Goal: Task Accomplishment & Management: Manage account settings

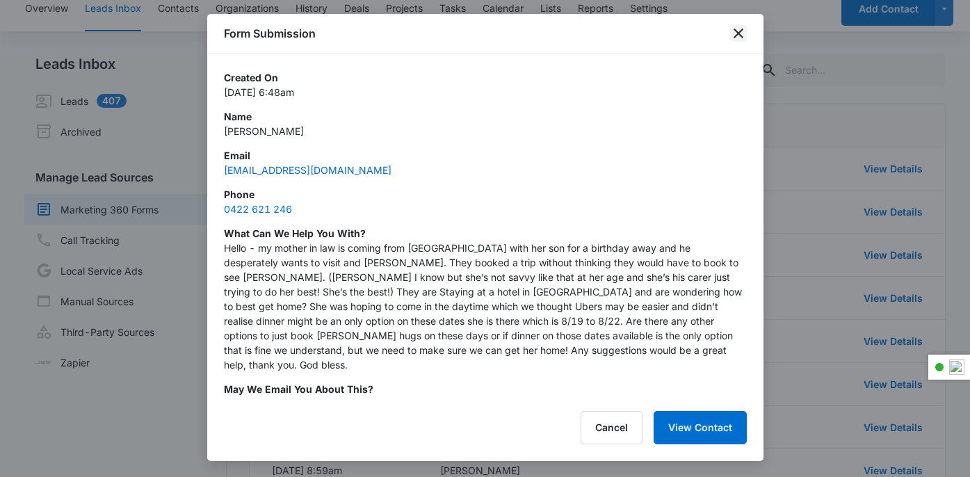
click at [739, 38] on icon "close" at bounding box center [738, 33] width 17 height 17
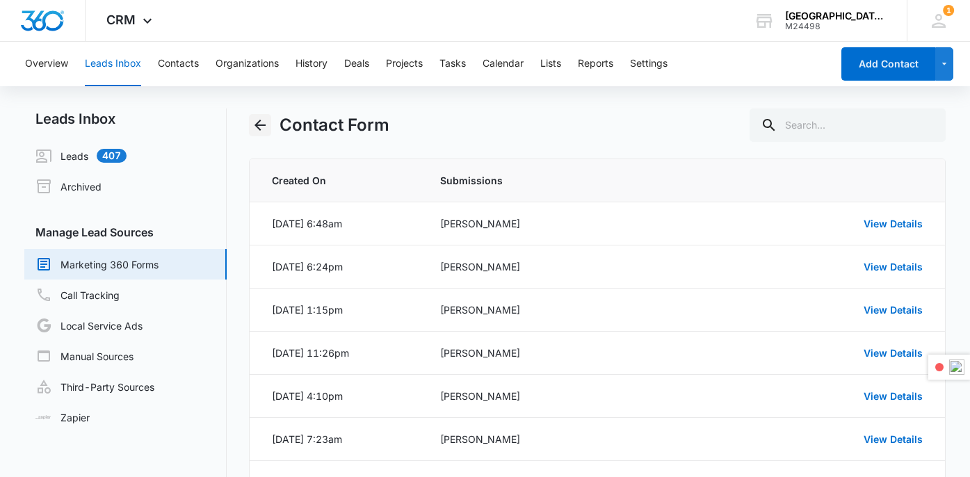
click at [265, 122] on icon "Back" at bounding box center [260, 125] width 17 height 17
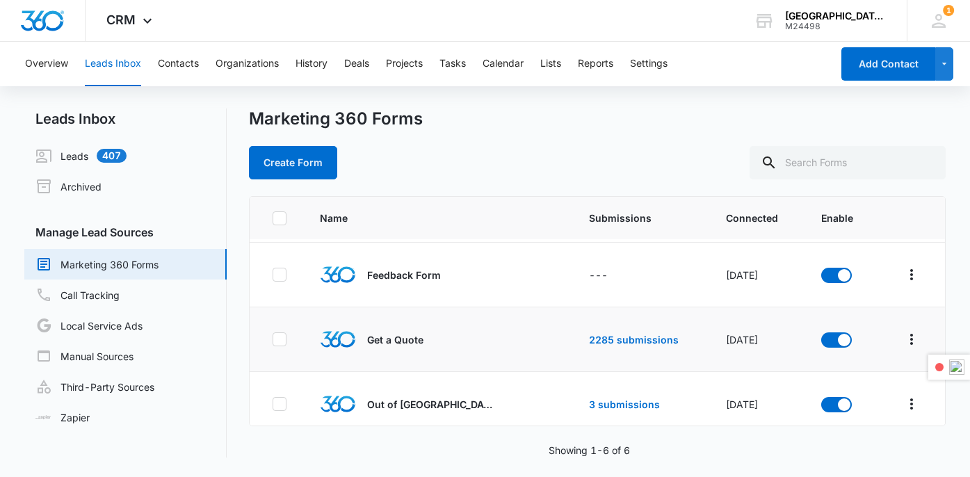
scroll to position [145, 0]
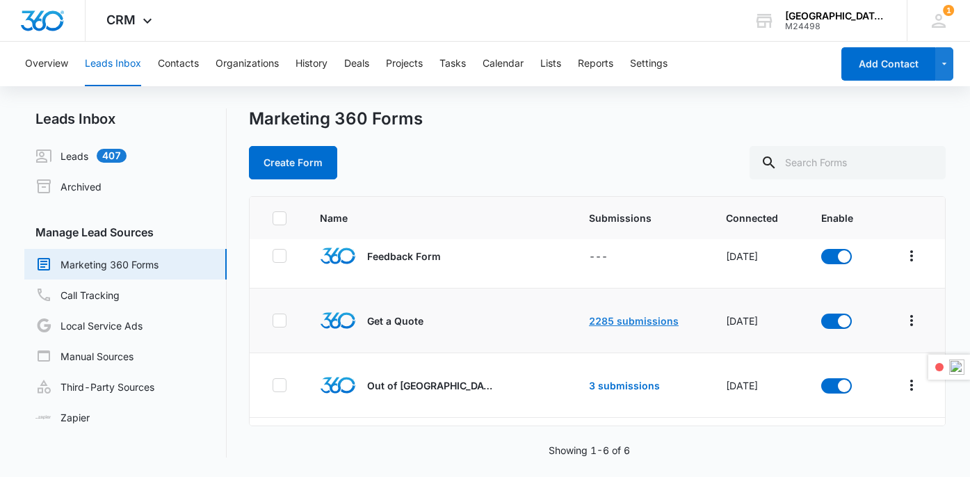
click at [636, 321] on link "2285 submissions" at bounding box center [634, 321] width 90 height 12
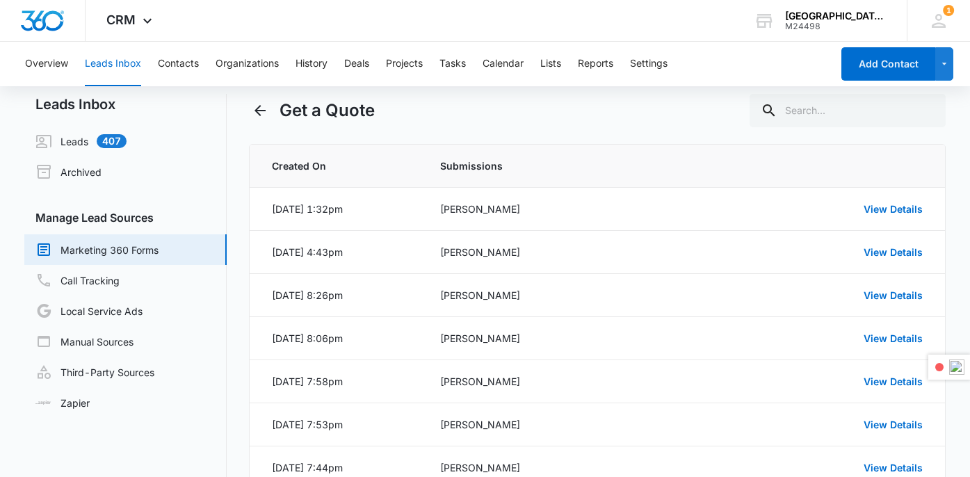
scroll to position [9, 0]
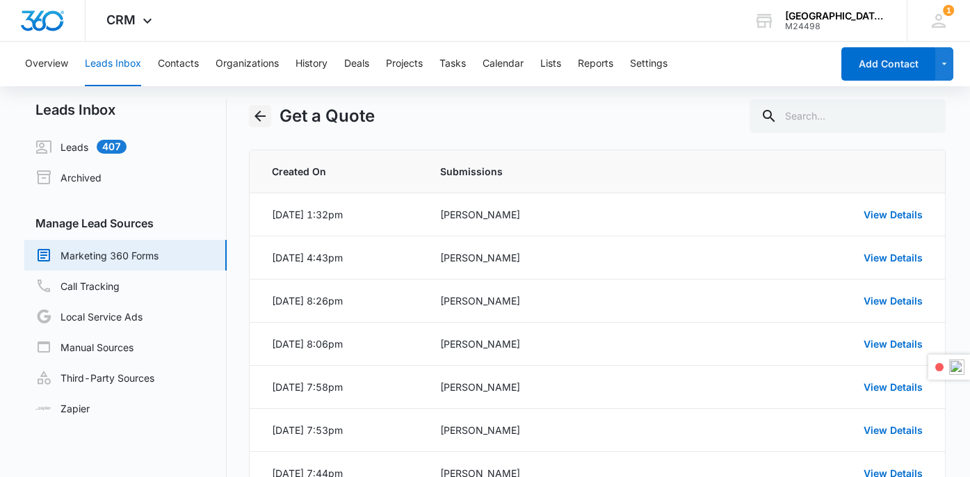
click at [262, 116] on icon "Back" at bounding box center [260, 116] width 11 height 11
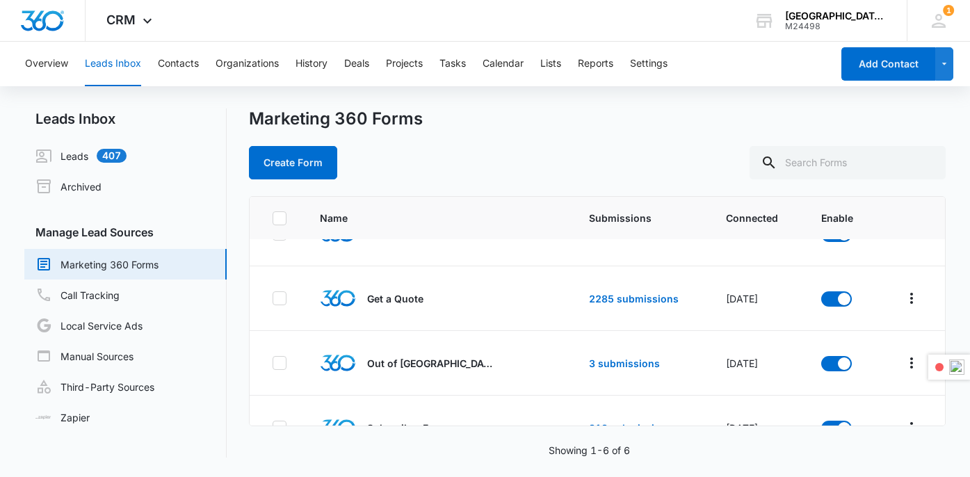
scroll to position [202, 0]
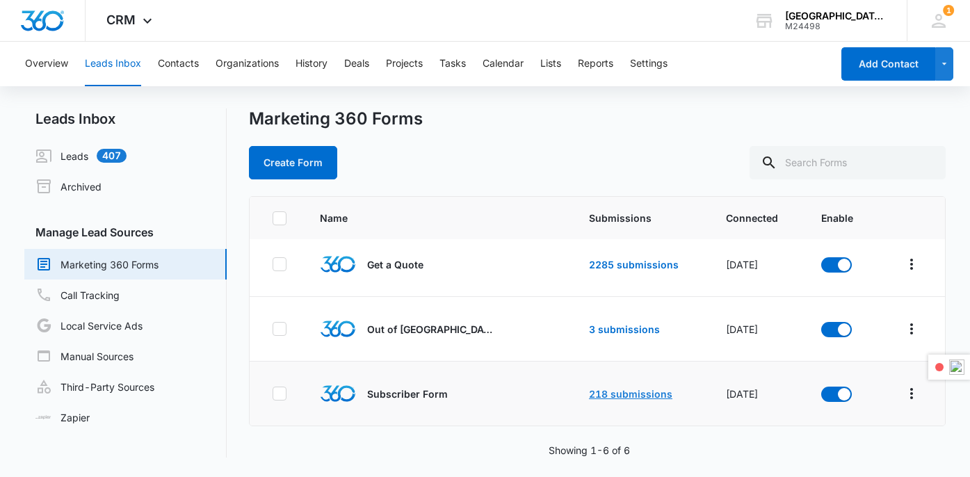
click at [642, 399] on link "218 submissions" at bounding box center [630, 394] width 83 height 12
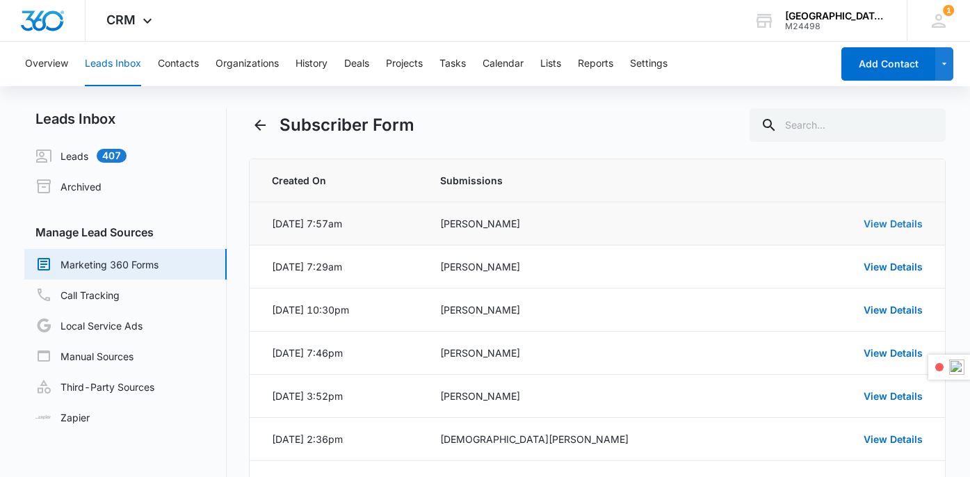
click at [888, 220] on link "View Details" at bounding box center [893, 224] width 59 height 12
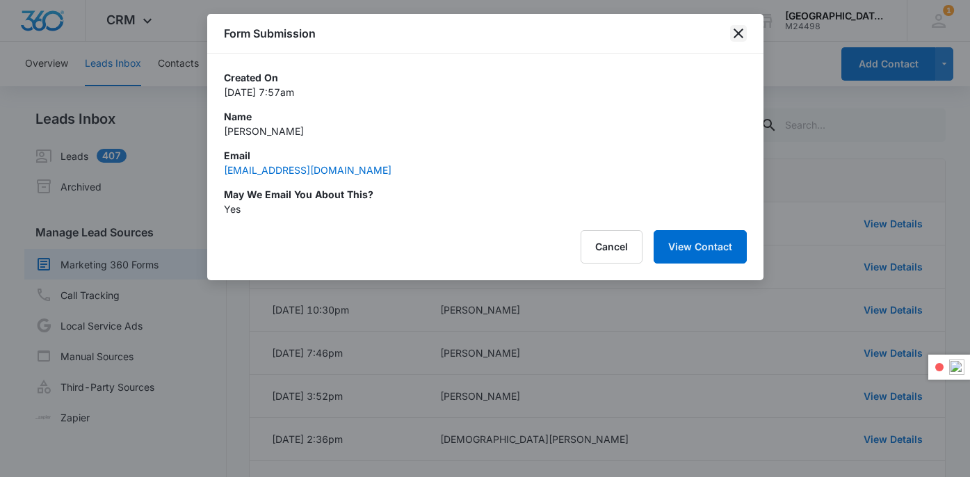
click at [741, 33] on icon "close" at bounding box center [738, 33] width 17 height 17
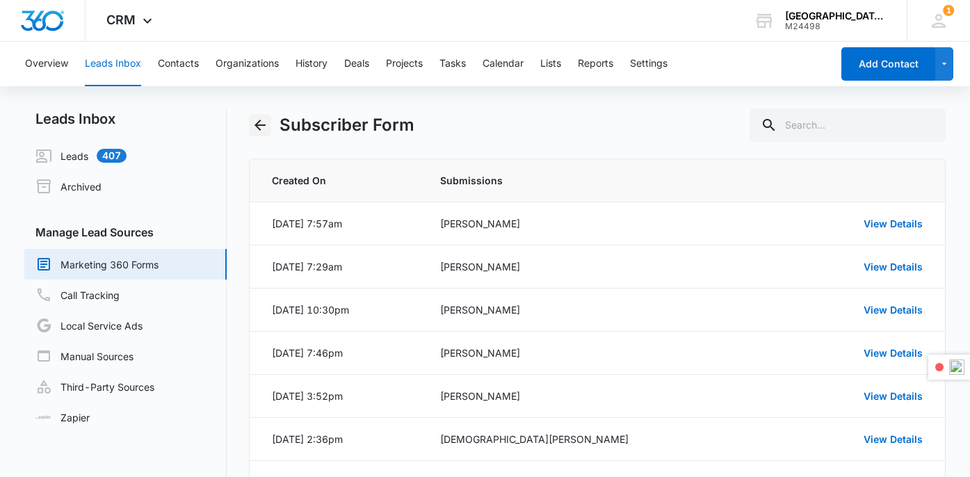
click at [261, 127] on icon "Back" at bounding box center [260, 125] width 17 height 17
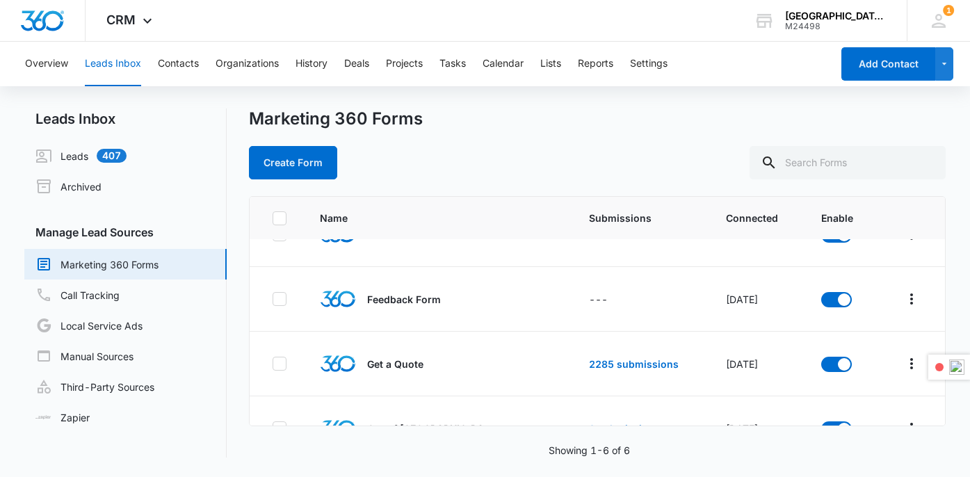
scroll to position [202, 0]
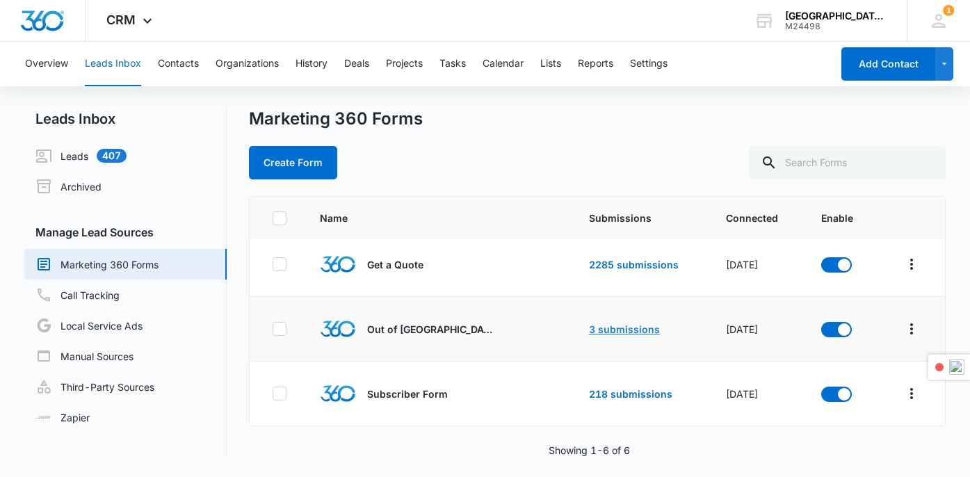
click at [600, 327] on link "3 submissions" at bounding box center [624, 329] width 71 height 12
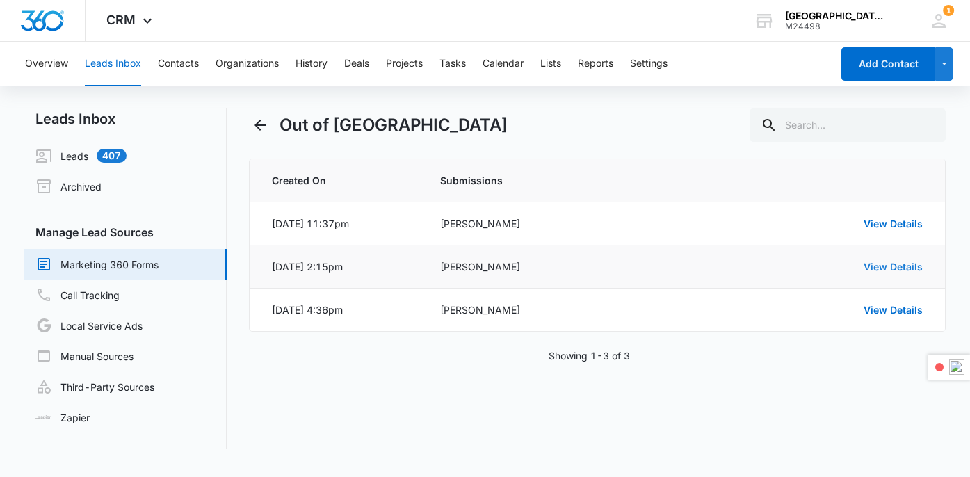
click at [902, 268] on link "View Details" at bounding box center [893, 267] width 59 height 12
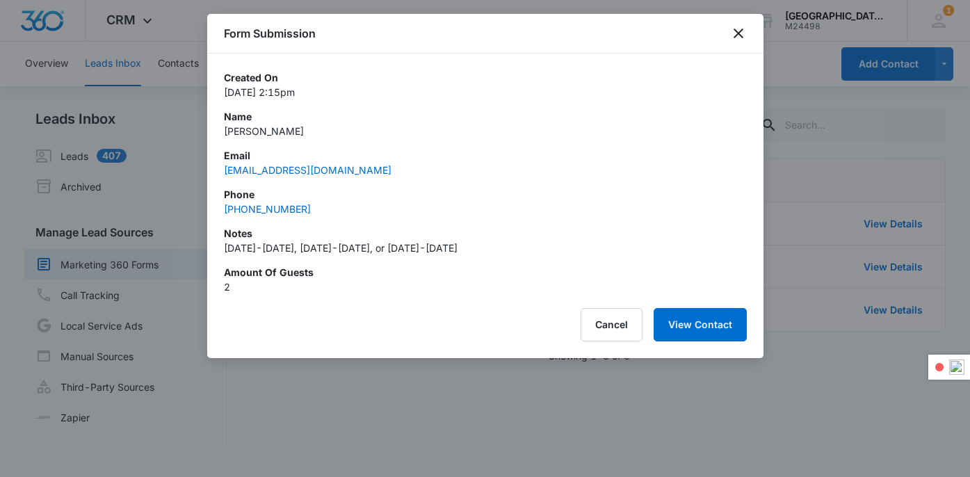
click at [748, 31] on div "Form Submission" at bounding box center [485, 34] width 556 height 40
click at [735, 32] on icon "close" at bounding box center [738, 33] width 17 height 17
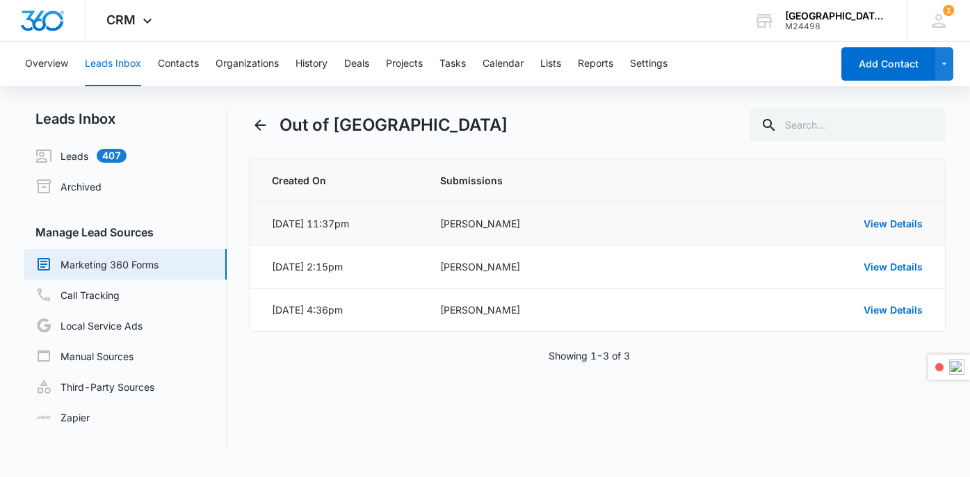
click at [902, 231] on td "View Details" at bounding box center [824, 223] width 242 height 43
click at [903, 225] on link "View Details" at bounding box center [893, 224] width 59 height 12
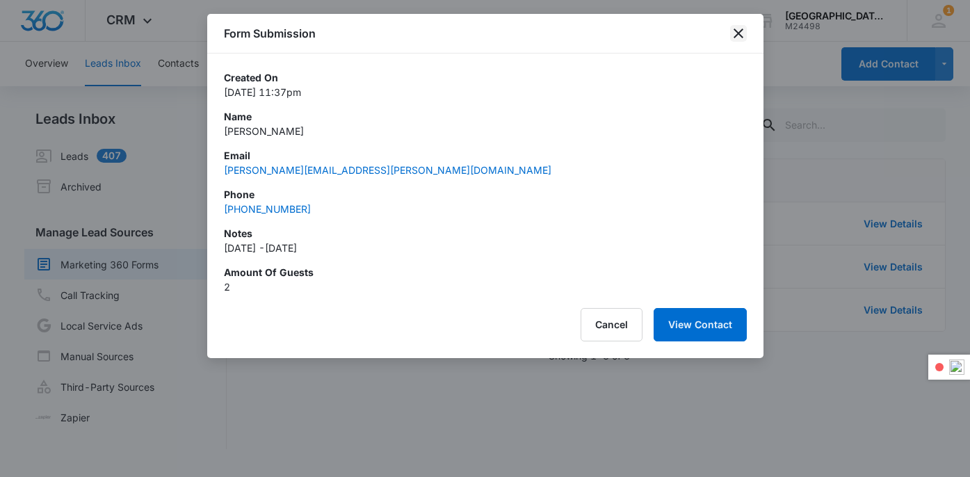
click at [738, 34] on icon "close" at bounding box center [739, 34] width 10 height 10
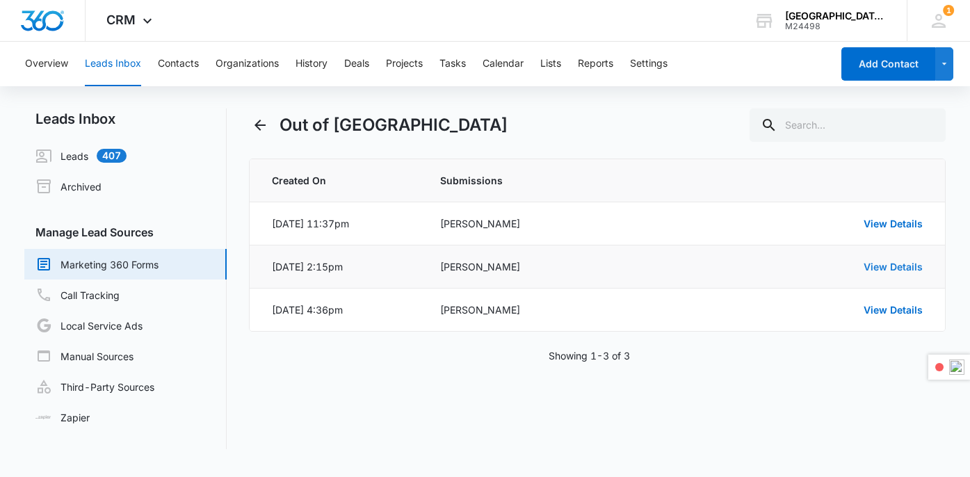
click at [903, 264] on link "View Details" at bounding box center [893, 267] width 59 height 12
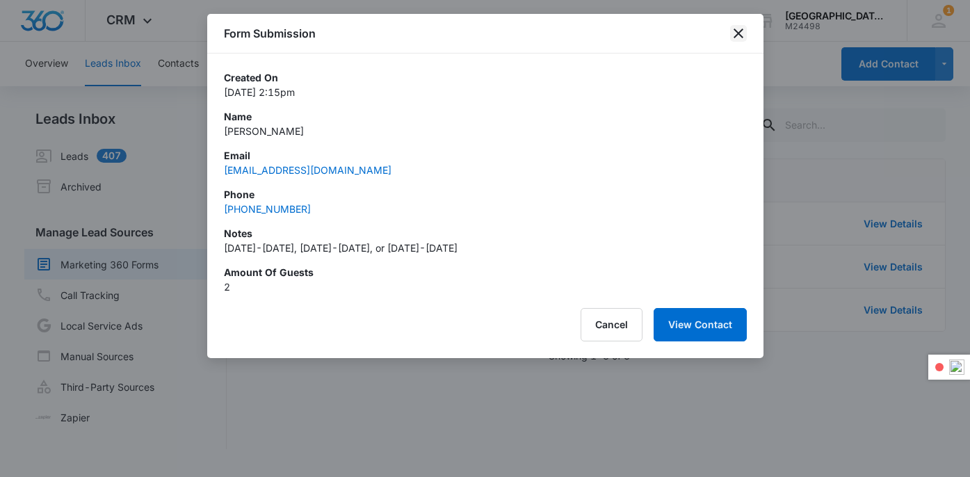
click at [738, 33] on icon "close" at bounding box center [739, 34] width 10 height 10
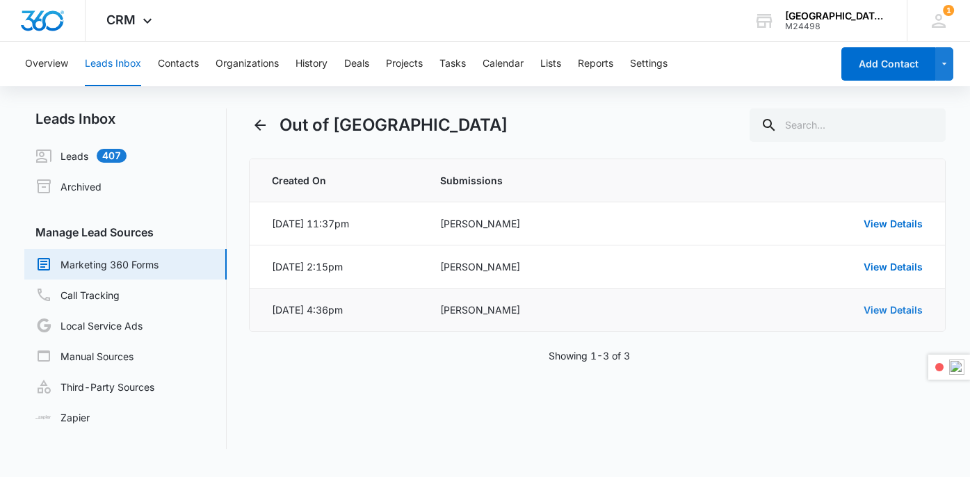
click at [896, 310] on link "View Details" at bounding box center [893, 310] width 59 height 12
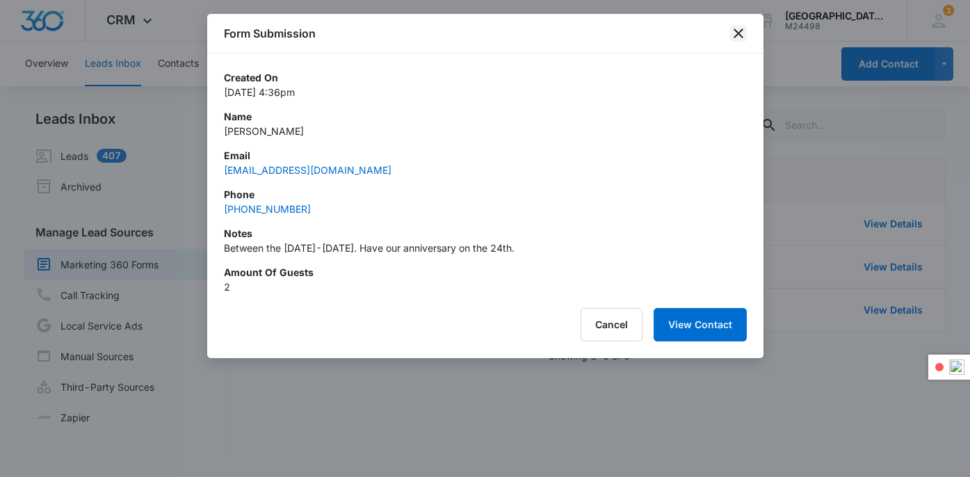
click at [739, 31] on icon "close" at bounding box center [739, 34] width 10 height 10
